Goal: Task Accomplishment & Management: Use online tool/utility

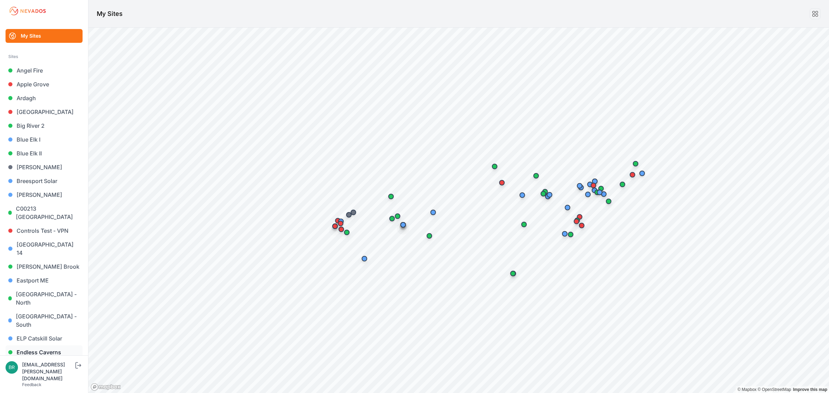
click at [47, 345] on link "Endless Caverns" at bounding box center [44, 352] width 77 height 14
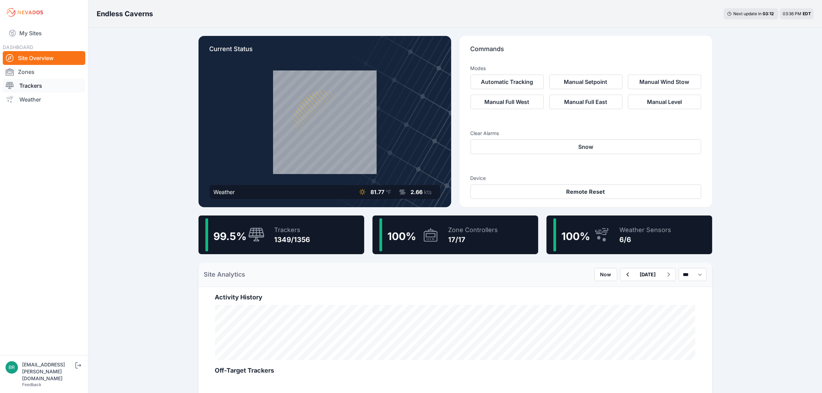
click at [56, 85] on link "Trackers" at bounding box center [44, 86] width 83 height 14
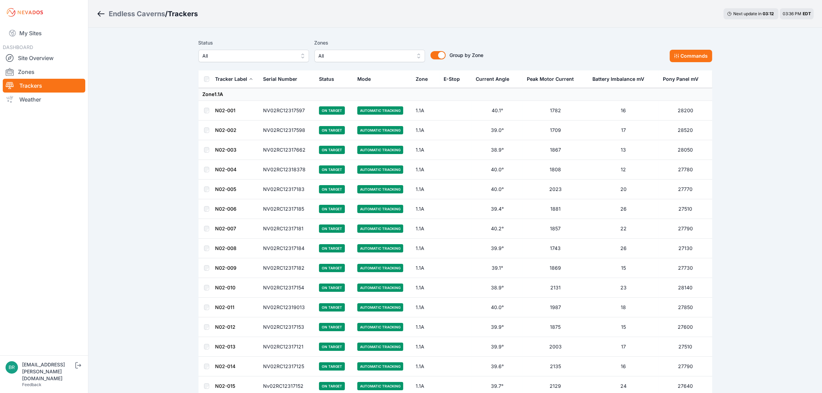
click at [229, 52] on button "All" at bounding box center [254, 56] width 110 height 12
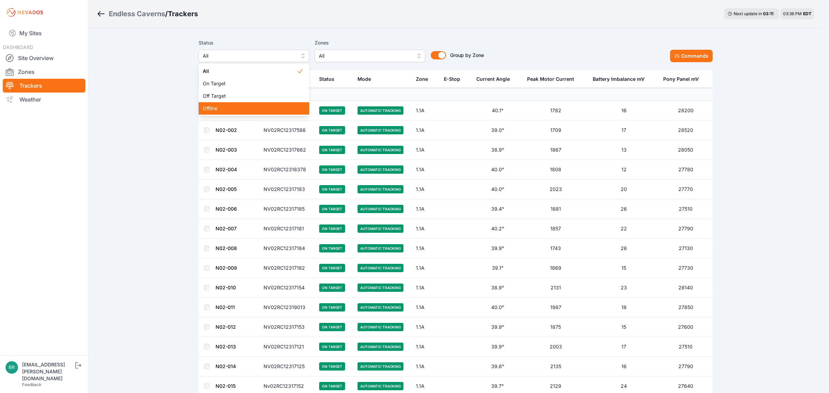
click at [229, 106] on span "Offline" at bounding box center [250, 108] width 94 height 7
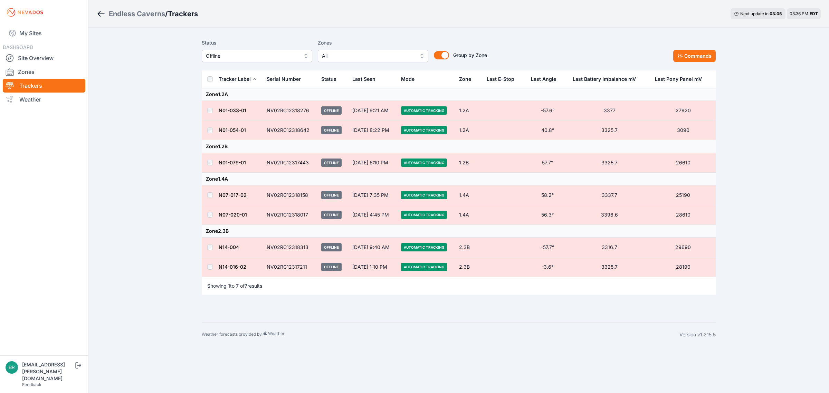
click at [262, 54] on span "Offline" at bounding box center [252, 56] width 93 height 8
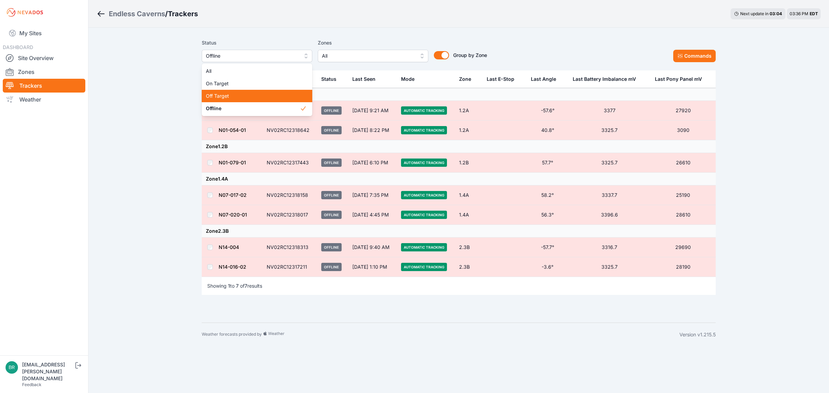
click at [262, 100] on div "Off Target" at bounding box center [257, 96] width 110 height 12
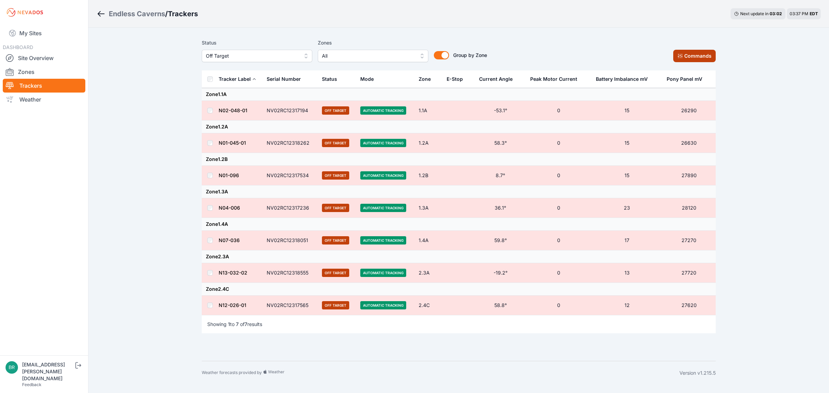
click at [695, 59] on button "Commands" at bounding box center [694, 56] width 42 height 12
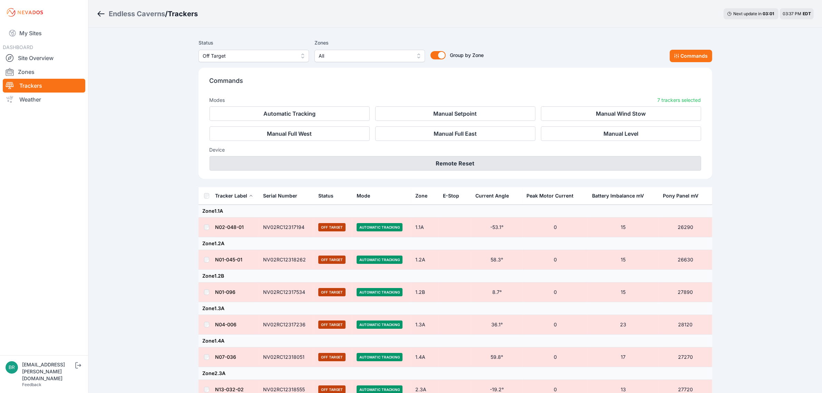
click at [547, 168] on button "Remote Reset" at bounding box center [456, 163] width 492 height 14
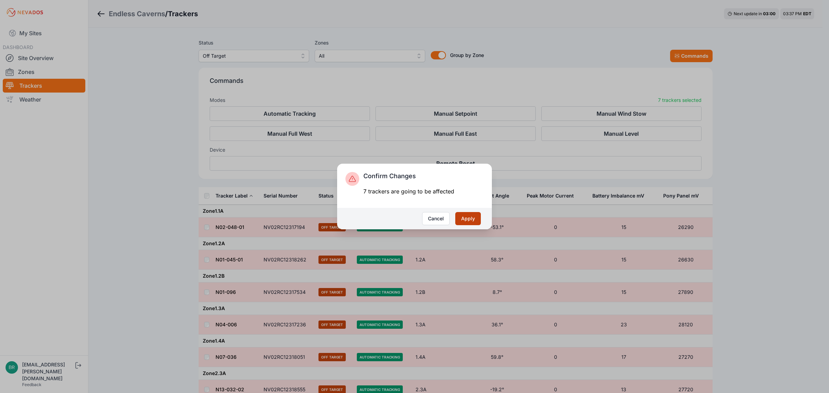
click at [466, 221] on button "Apply" at bounding box center [468, 218] width 26 height 13
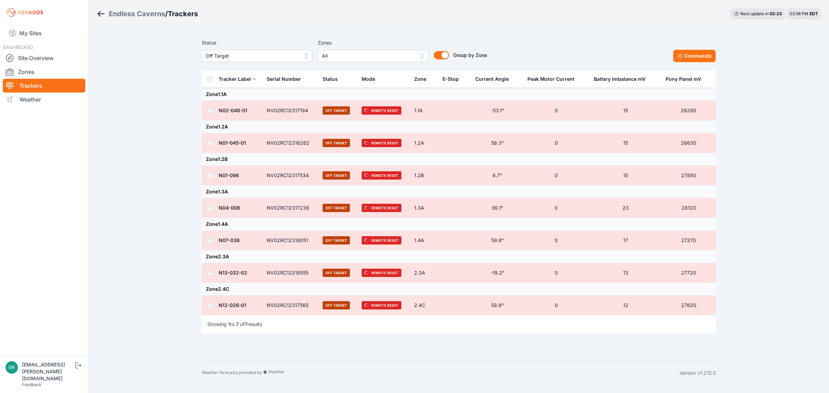
drag, startPoint x: 40, startPoint y: 18, endPoint x: 40, endPoint y: 22, distance: 4.5
click at [40, 18] on div "My Sites DASHBOARD Site Overview Zones Trackers Weather" at bounding box center [44, 177] width 88 height 355
click at [40, 27] on link "My Sites" at bounding box center [44, 33] width 83 height 17
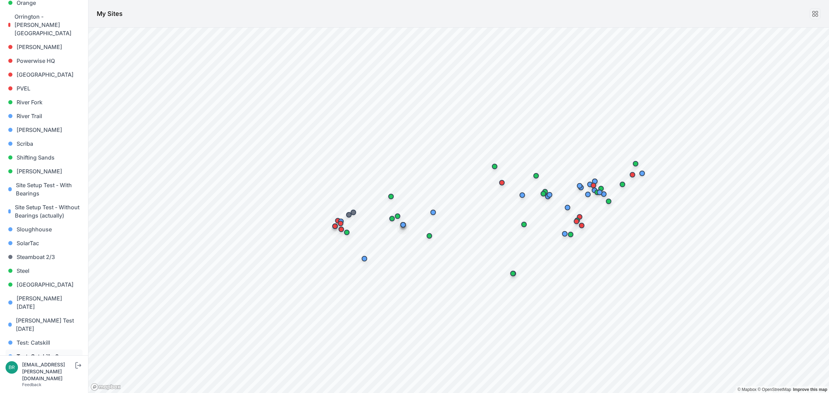
scroll to position [575, 0]
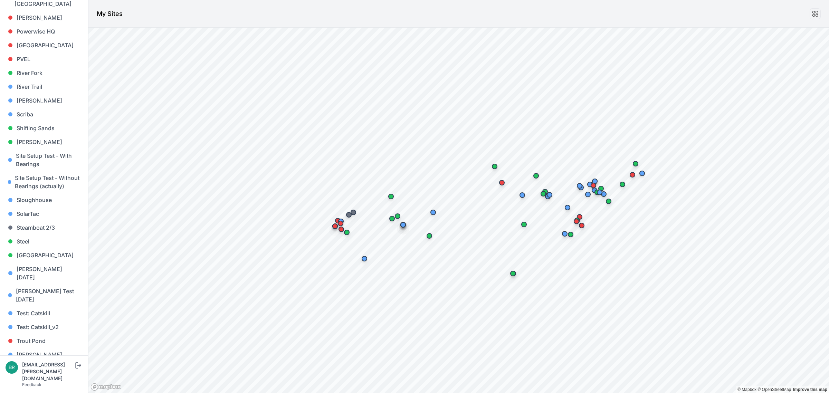
click at [43, 375] on link "[PERSON_NAME] [PERSON_NAME]" at bounding box center [44, 386] width 77 height 22
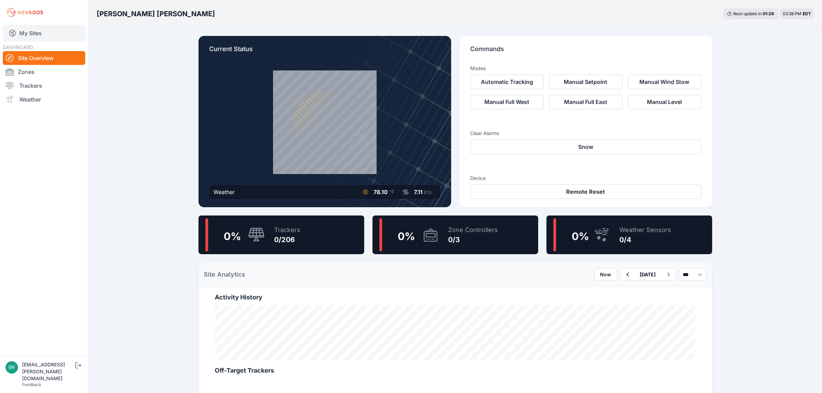
click at [37, 32] on link "My Sites" at bounding box center [44, 33] width 83 height 17
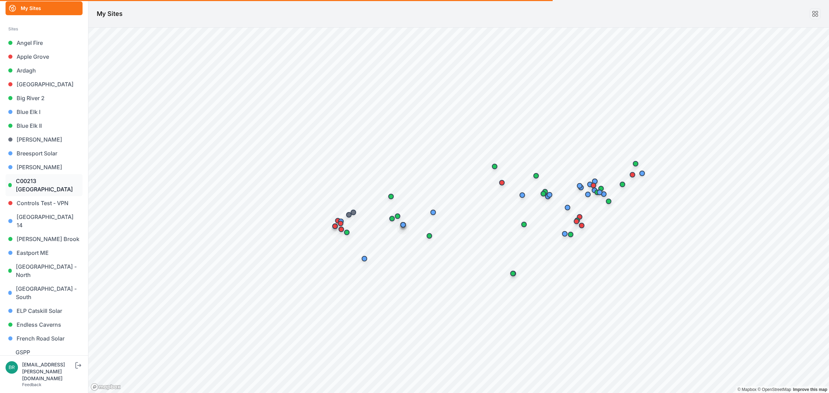
scroll to position [43, 0]
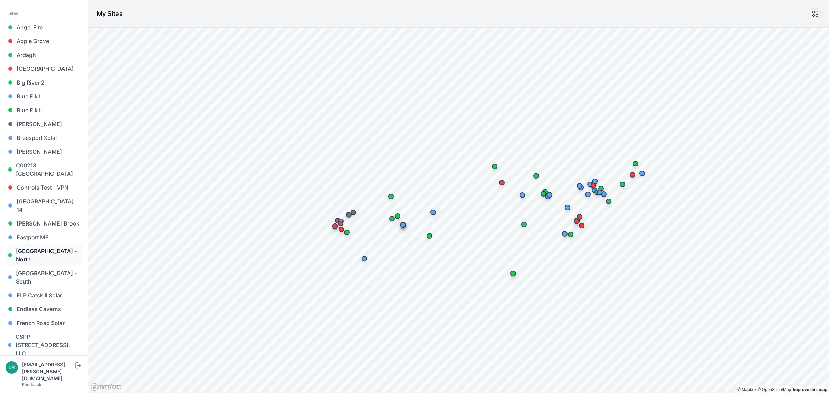
click at [49, 245] on link "East Road - North" at bounding box center [44, 255] width 77 height 22
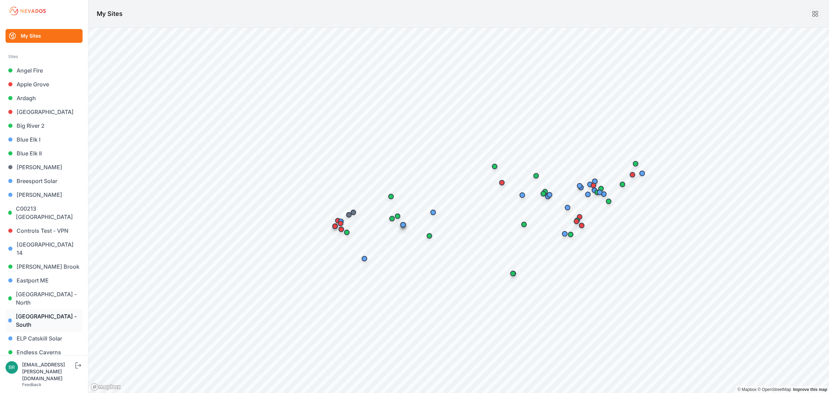
click at [59, 309] on link "East Road - South" at bounding box center [44, 320] width 77 height 22
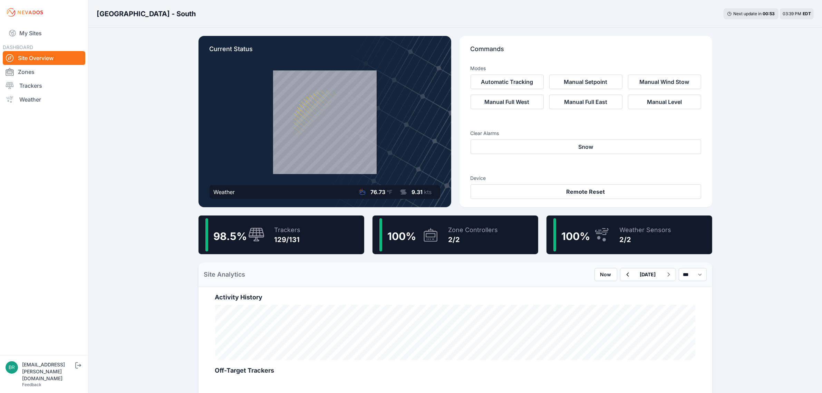
click at [307, 238] on div "98.5 % Trackers 129/131" at bounding box center [282, 234] width 166 height 39
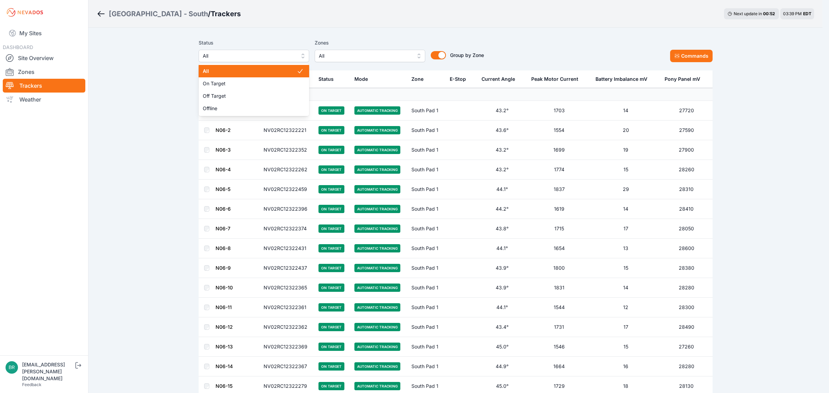
click at [261, 52] on span "All" at bounding box center [249, 56] width 93 height 8
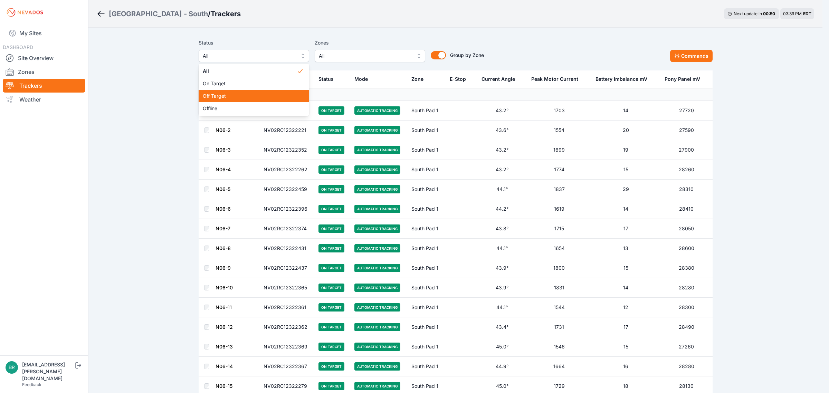
click at [240, 97] on span "Off Target" at bounding box center [250, 96] width 94 height 7
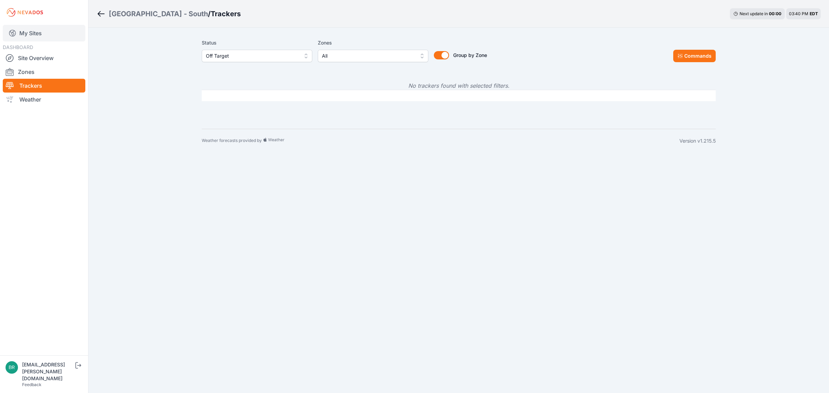
click at [47, 38] on link "My Sites" at bounding box center [44, 33] width 83 height 17
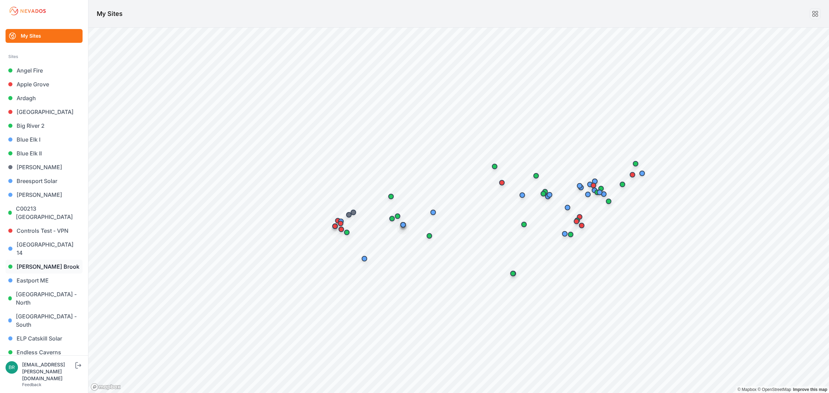
click at [55, 260] on link "Dyer Brook" at bounding box center [44, 267] width 77 height 14
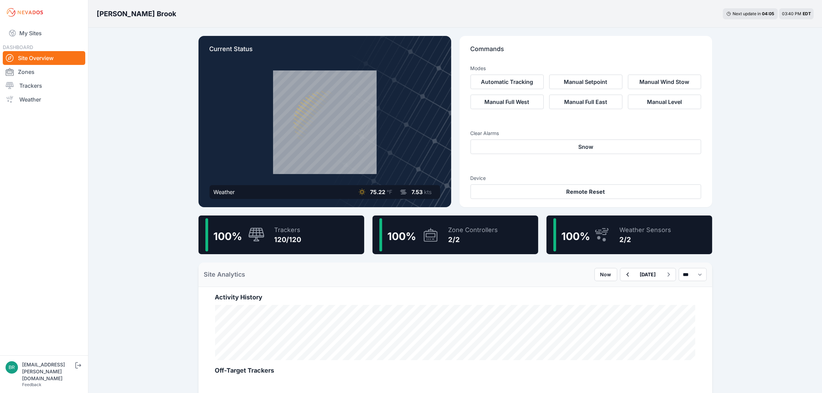
click at [56, 23] on div "My Sites DASHBOARD Site Overview Zones Trackers Weather" at bounding box center [44, 177] width 88 height 355
click at [56, 33] on link "My Sites" at bounding box center [44, 33] width 83 height 17
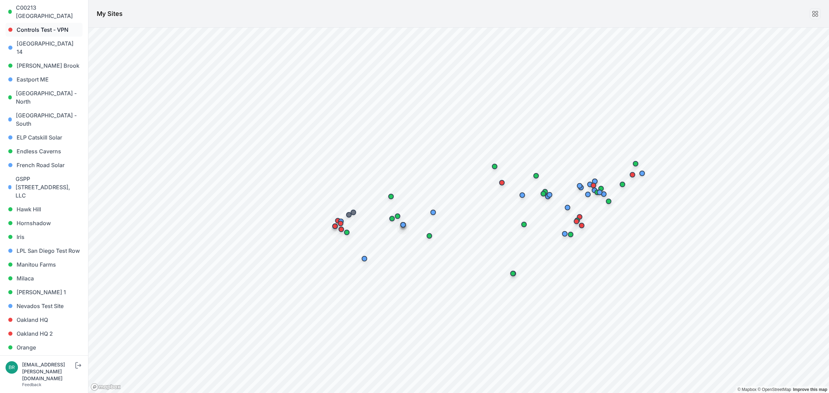
scroll to position [216, 0]
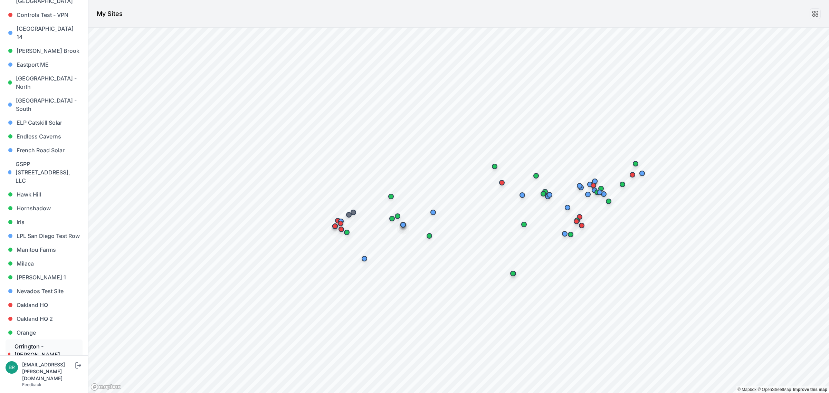
click at [41, 339] on link "Orrington - Brewer Lake" at bounding box center [44, 354] width 77 height 30
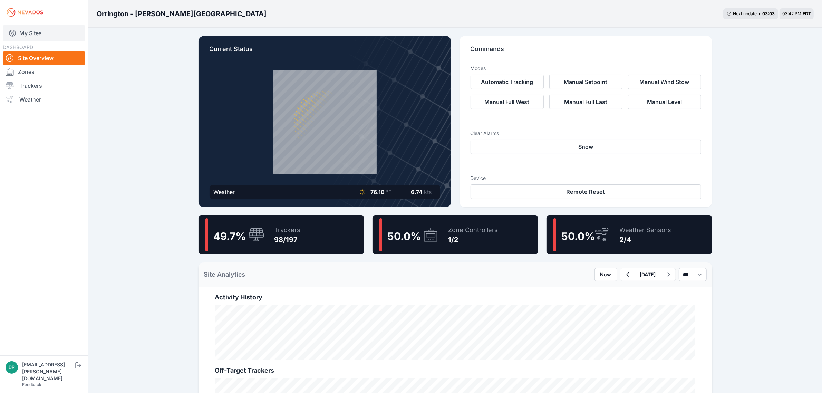
click at [35, 35] on link "My Sites" at bounding box center [44, 33] width 83 height 17
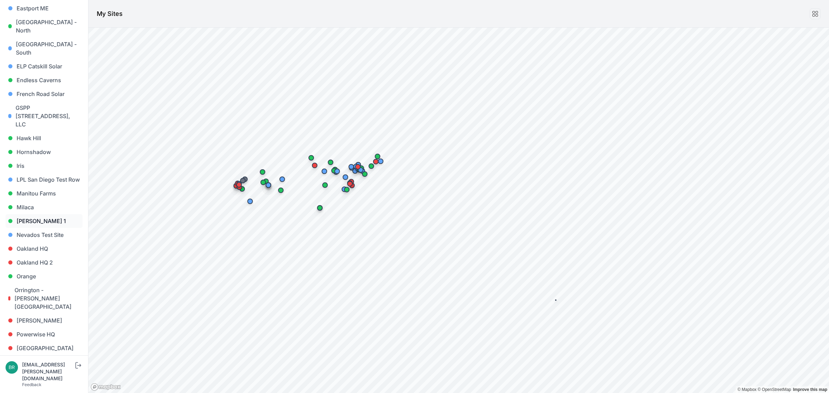
scroll to position [273, 0]
click at [48, 213] on link "Montgomery 1" at bounding box center [44, 220] width 77 height 14
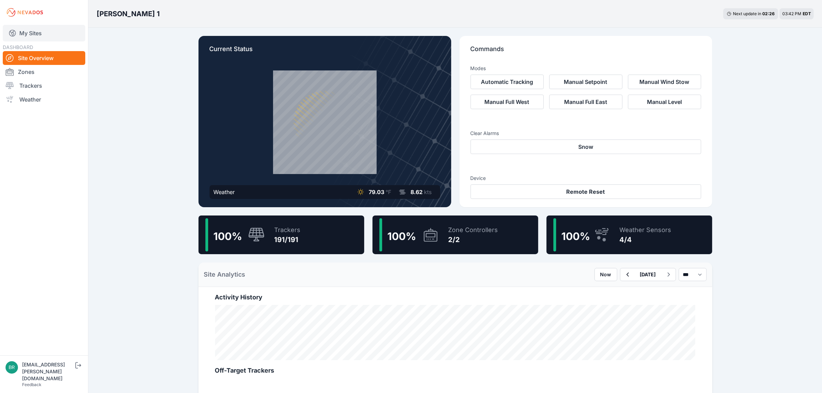
click at [51, 29] on link "My Sites" at bounding box center [44, 33] width 83 height 17
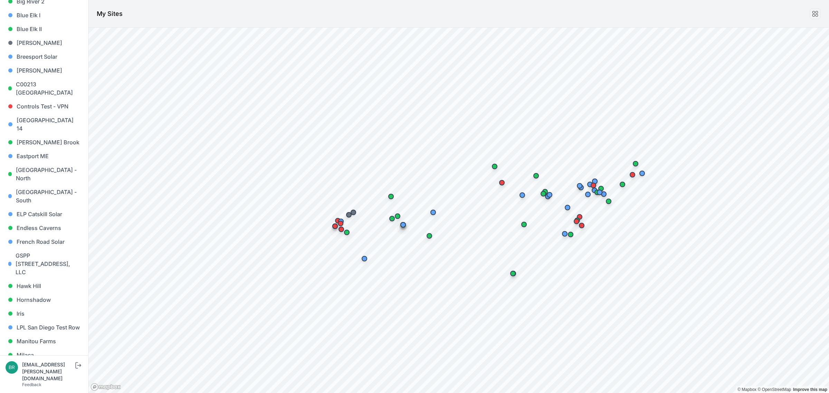
scroll to position [129, 0]
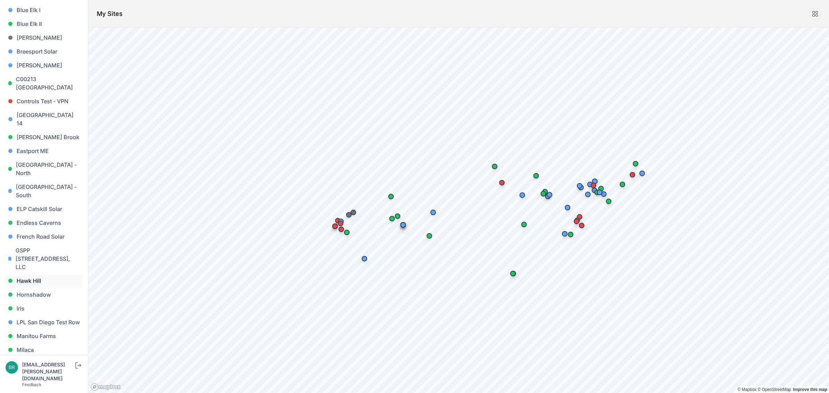
click at [50, 274] on link "Hawk Hill" at bounding box center [44, 281] width 77 height 14
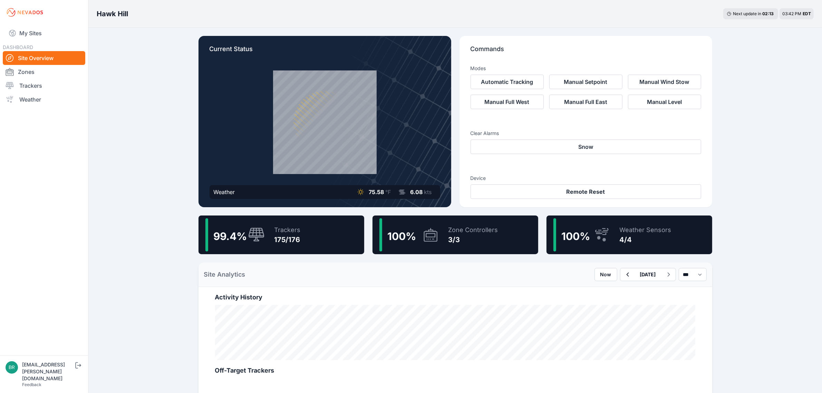
click at [46, 42] on nav "My Sites DASHBOARD Site Overview Zones Trackers Weather" at bounding box center [44, 187] width 88 height 325
click at [48, 36] on link "My Sites" at bounding box center [44, 33] width 83 height 17
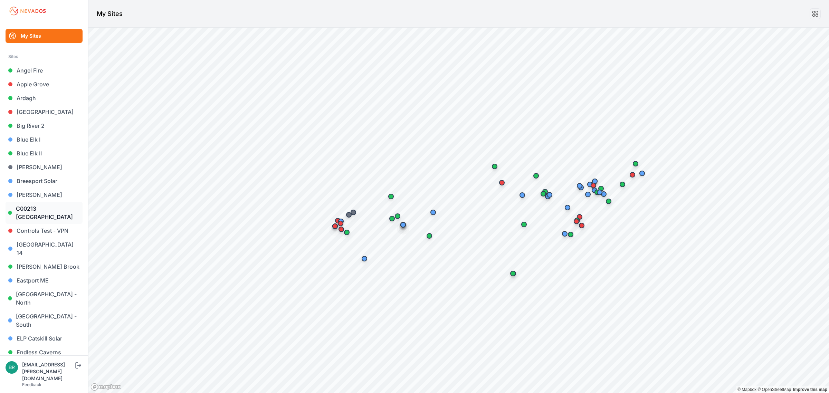
click at [41, 209] on link "C00213 ME Dayton South St" at bounding box center [44, 213] width 77 height 22
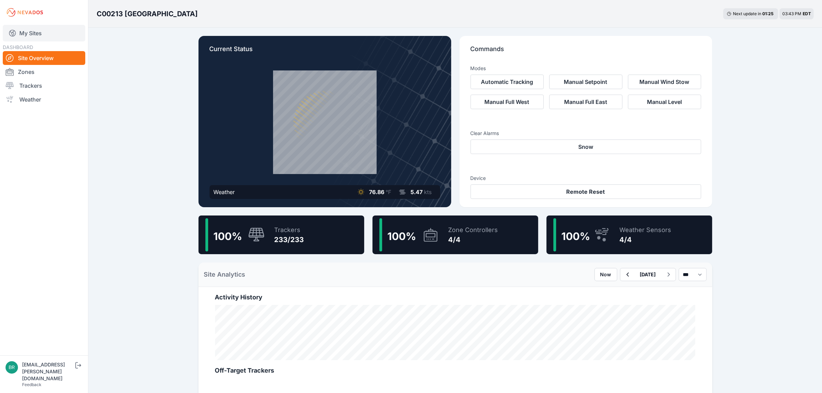
click at [43, 35] on link "My Sites" at bounding box center [44, 33] width 83 height 17
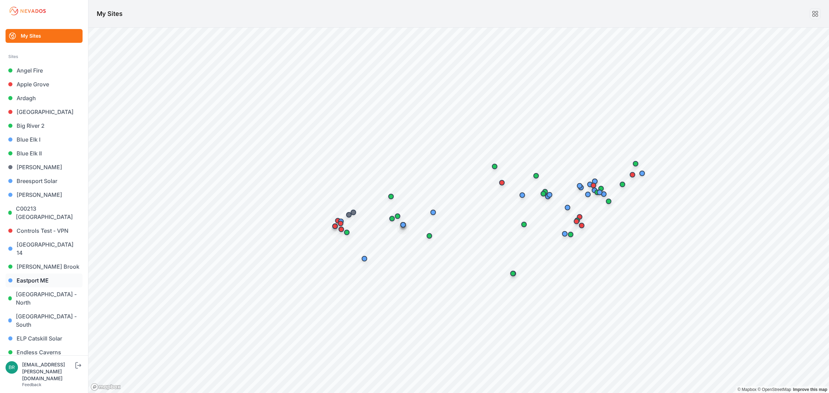
click at [59, 277] on link "Eastport ME" at bounding box center [44, 280] width 77 height 14
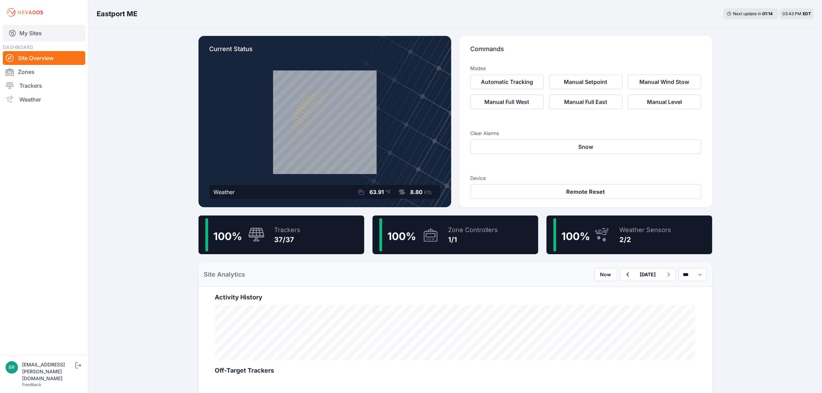
click at [39, 25] on link "My Sites" at bounding box center [44, 33] width 83 height 17
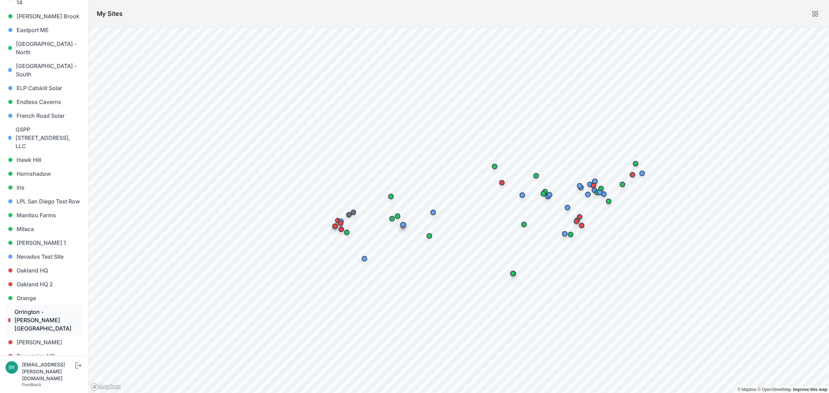
scroll to position [259, 0]
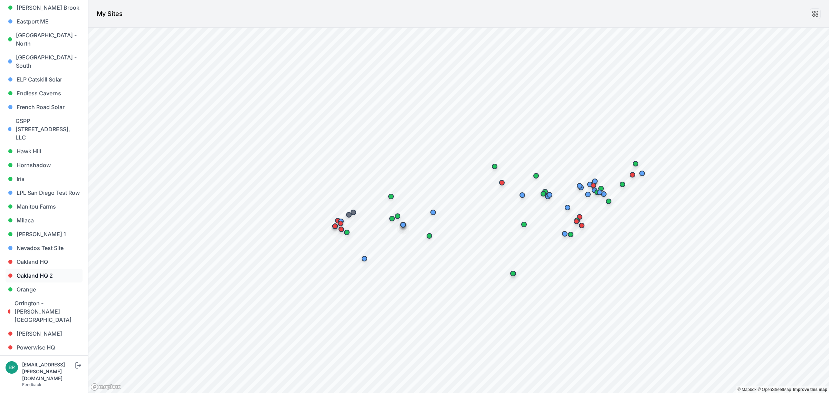
click at [43, 269] on link "Oakland HQ 2" at bounding box center [44, 276] width 77 height 14
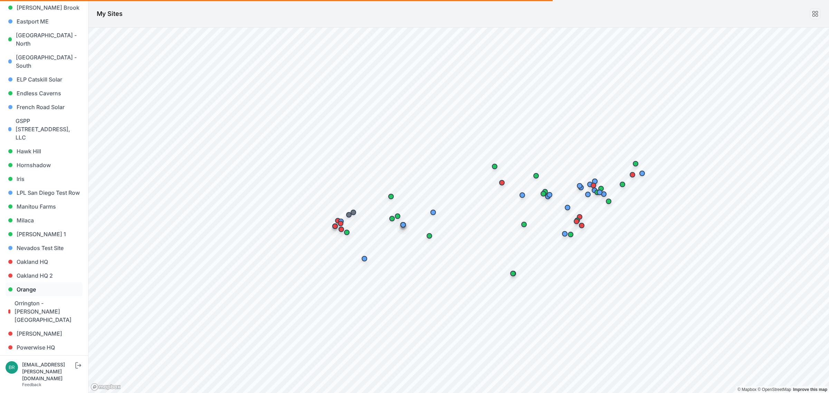
click at [42, 282] on link "Orange" at bounding box center [44, 289] width 77 height 14
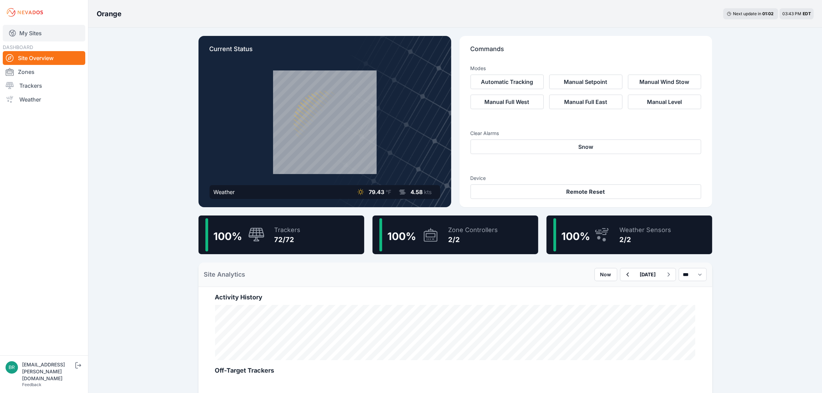
click at [49, 41] on link "My Sites" at bounding box center [44, 33] width 83 height 17
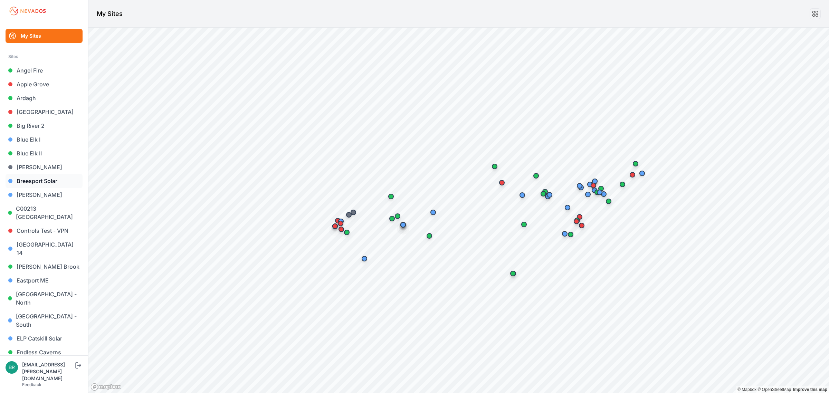
click at [52, 183] on link "Breesport Solar" at bounding box center [44, 181] width 77 height 14
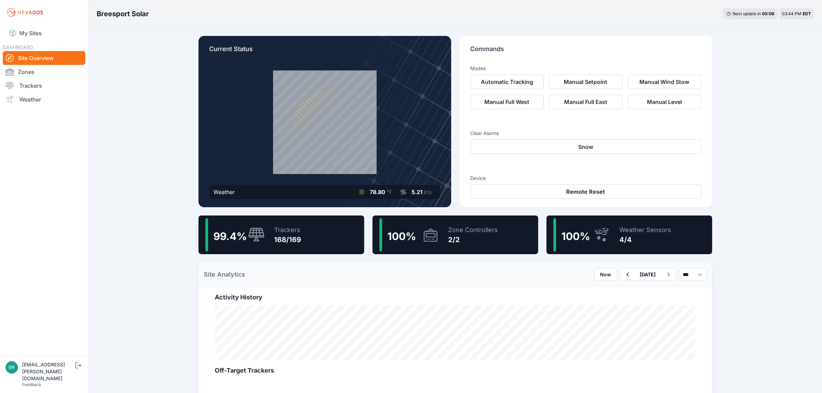
click at [268, 235] on div "Trackers 168/169" at bounding box center [285, 234] width 34 height 33
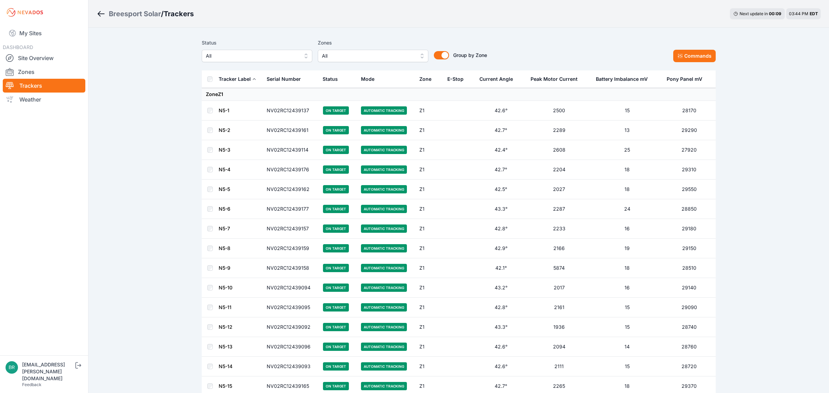
click at [243, 52] on span "All" at bounding box center [252, 56] width 93 height 8
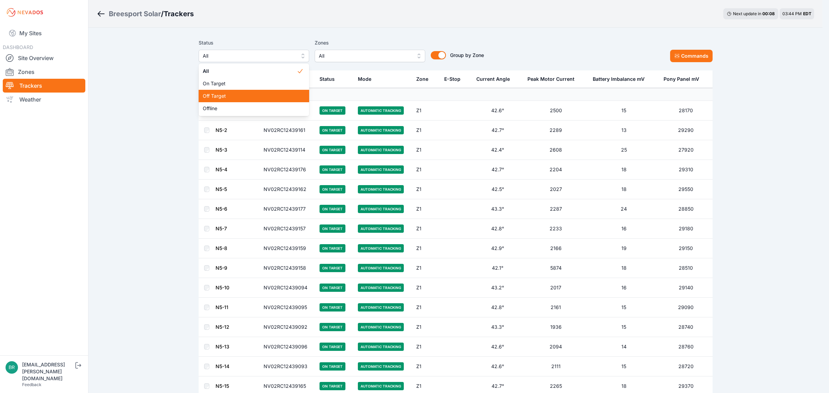
click at [240, 97] on span "Off Target" at bounding box center [250, 96] width 94 height 7
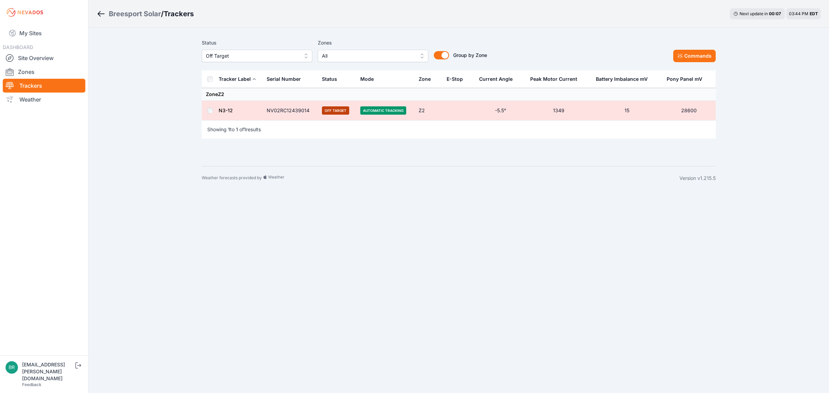
click at [206, 112] on td at bounding box center [210, 111] width 17 height 20
click at [686, 54] on button "Commands" at bounding box center [694, 56] width 42 height 12
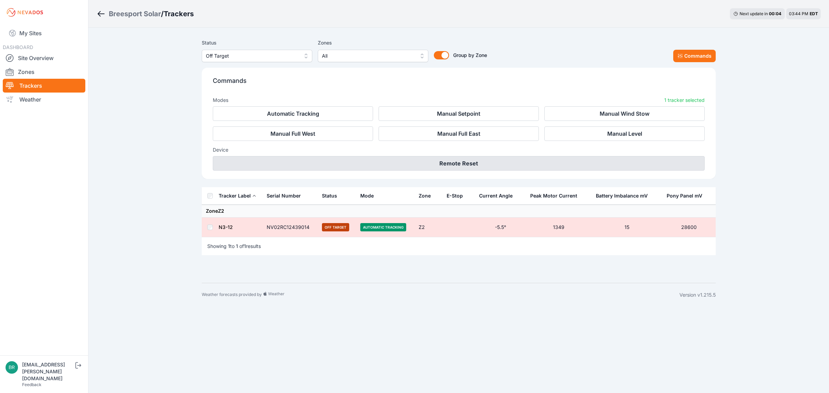
click at [457, 168] on button "Remote Reset" at bounding box center [459, 163] width 492 height 14
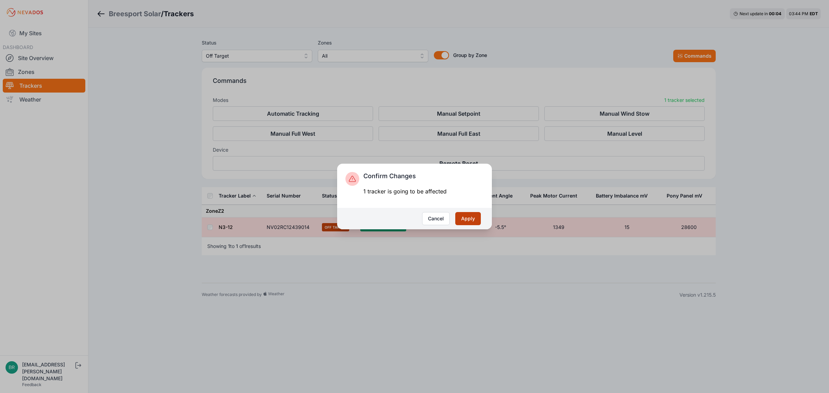
click at [468, 221] on button "Apply" at bounding box center [468, 218] width 26 height 13
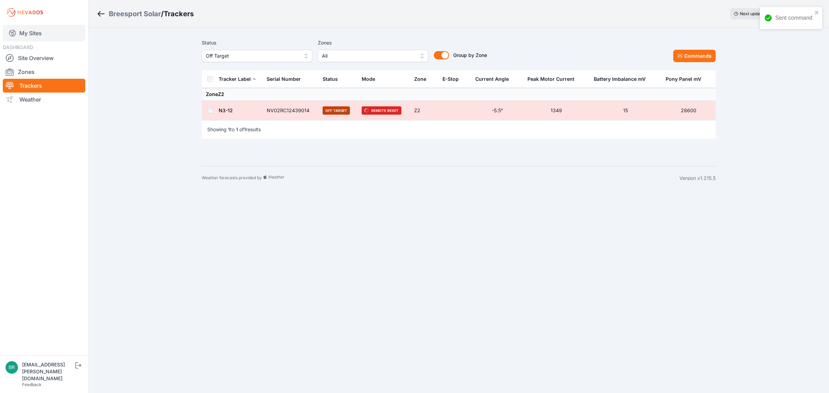
click at [64, 36] on link "My Sites" at bounding box center [44, 33] width 83 height 17
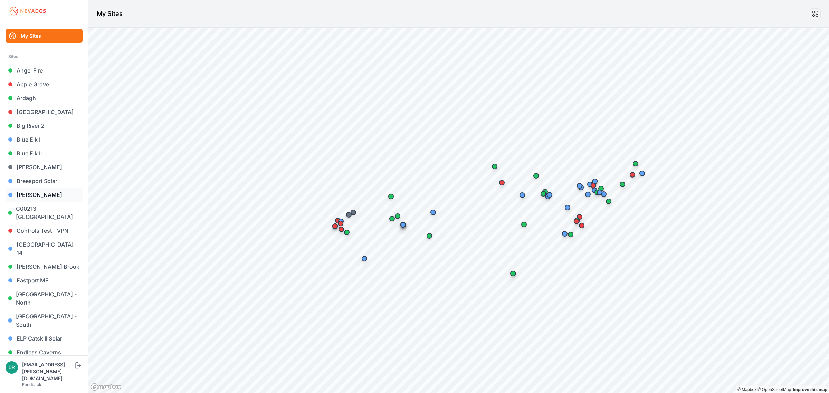
click at [30, 196] on link "[PERSON_NAME]" at bounding box center [44, 195] width 77 height 14
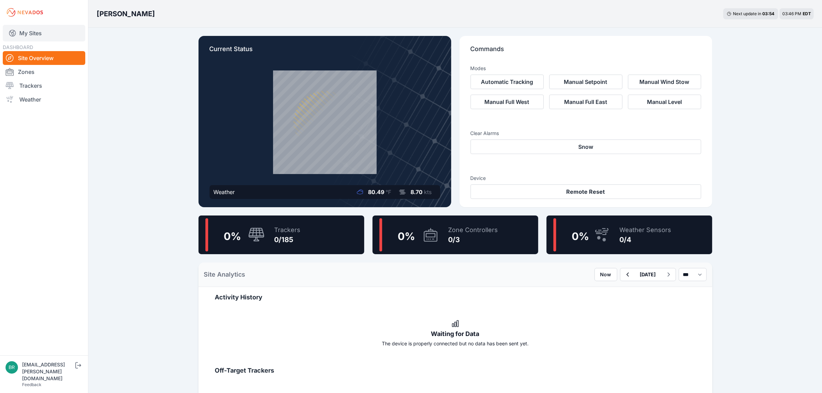
click at [46, 31] on link "My Sites" at bounding box center [44, 33] width 83 height 17
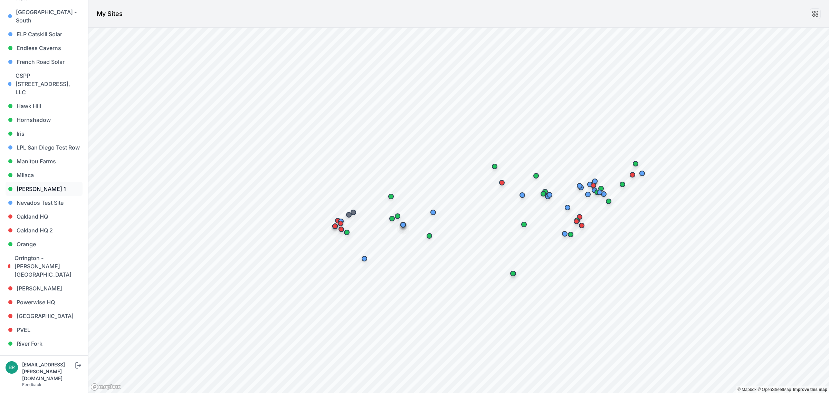
scroll to position [432, 0]
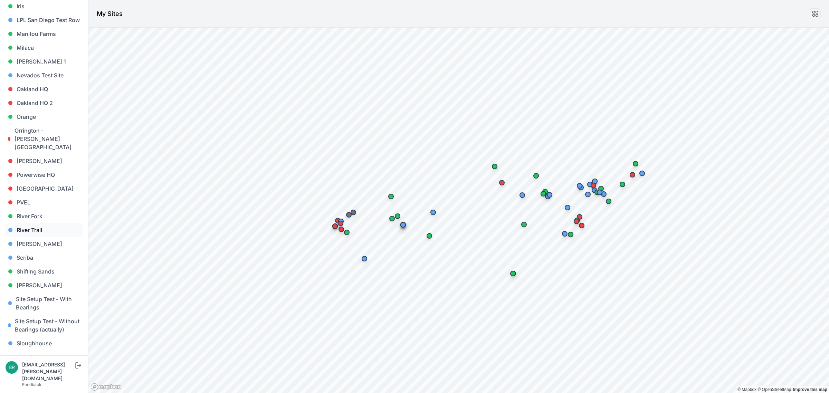
click at [42, 223] on link "River Trail" at bounding box center [44, 230] width 77 height 14
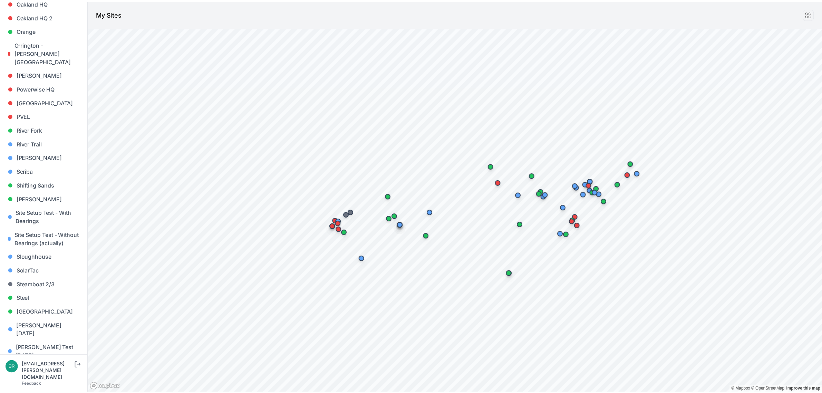
scroll to position [575, 0]
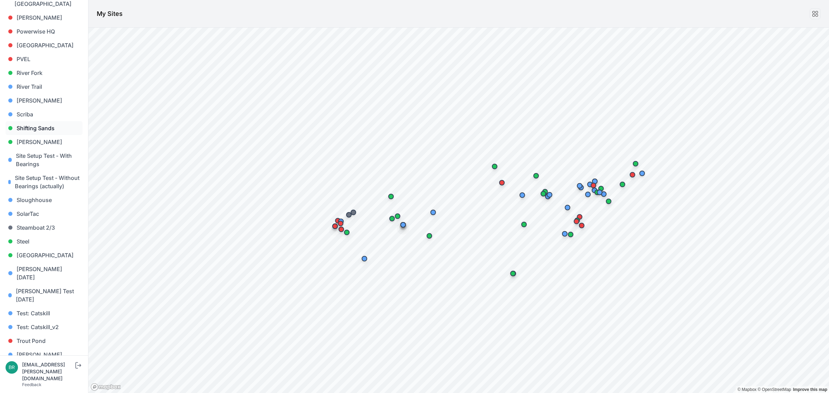
click at [45, 121] on link "Shifting Sands" at bounding box center [44, 128] width 77 height 14
